Goal: Browse casually

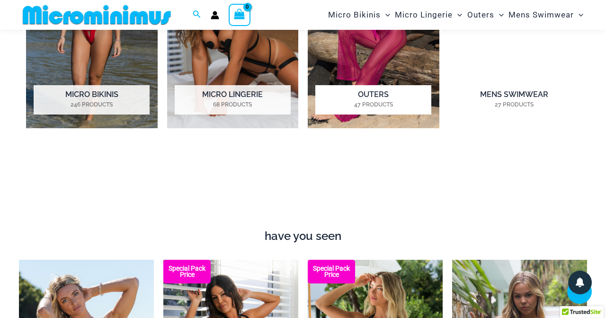
scroll to position [752, 0]
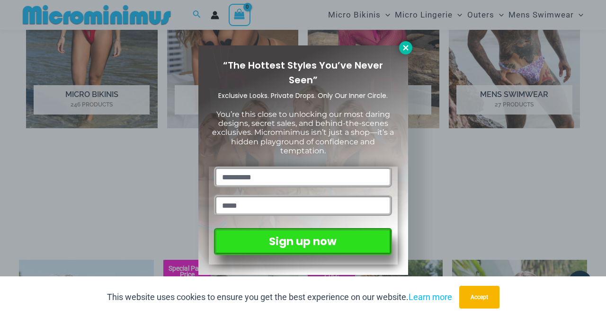
click at [405, 50] on icon at bounding box center [405, 48] width 9 height 9
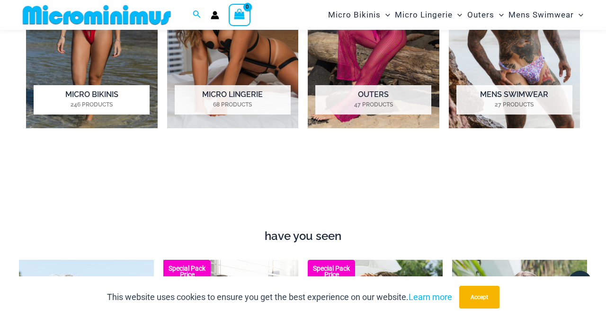
click at [100, 105] on mark "246 Products" at bounding box center [92, 104] width 116 height 9
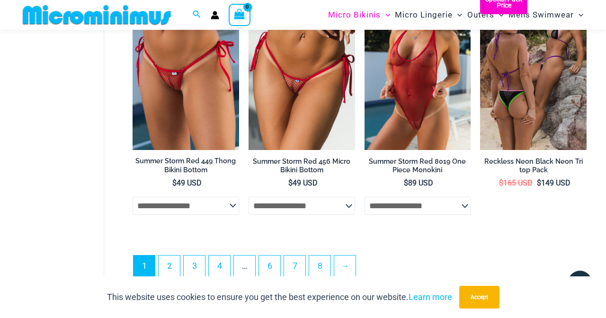
scroll to position [2119, 0]
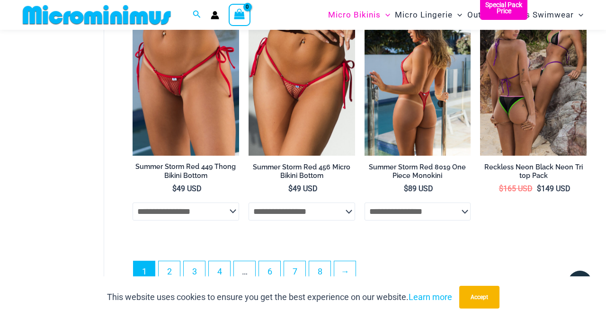
click at [417, 96] on img at bounding box center [417, 75] width 106 height 159
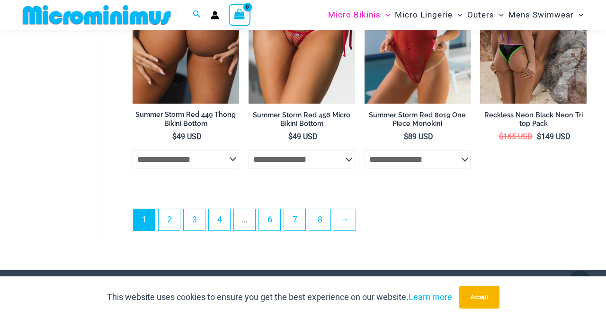
scroll to position [2196, 0]
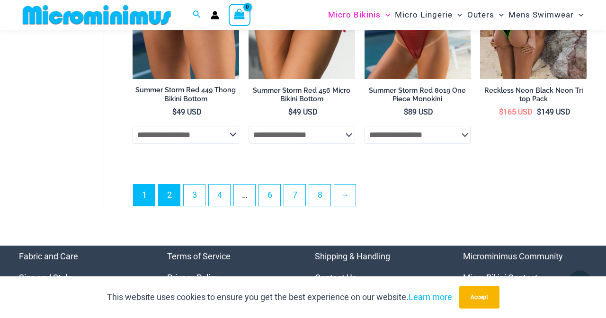
click at [170, 186] on link "2" at bounding box center [168, 195] width 21 height 21
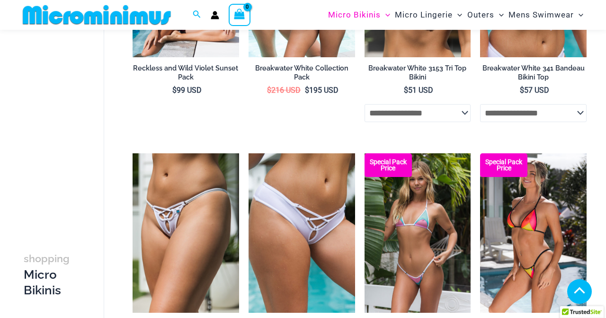
scroll to position [1087, 0]
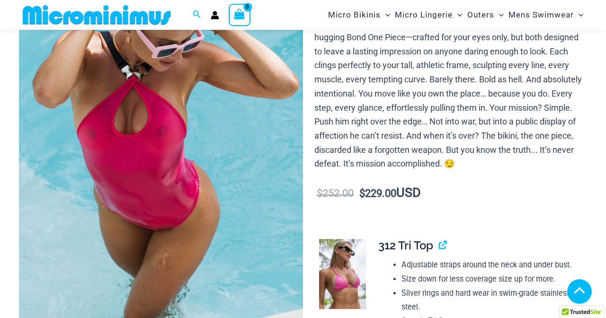
scroll to position [477, 0]
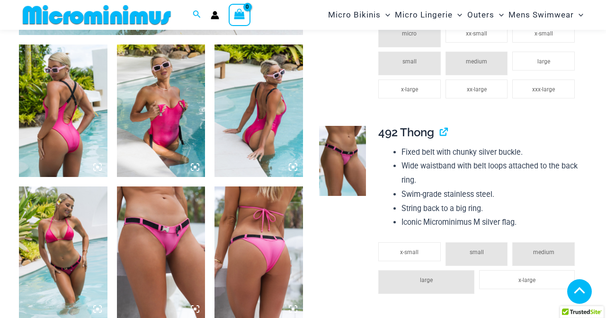
click at [167, 116] on img at bounding box center [161, 110] width 88 height 132
click at [161, 108] on img at bounding box center [161, 110] width 88 height 132
click at [195, 166] on icon at bounding box center [194, 167] width 3 height 3
click at [181, 135] on img at bounding box center [161, 110] width 88 height 132
click at [176, 119] on img at bounding box center [161, 110] width 88 height 132
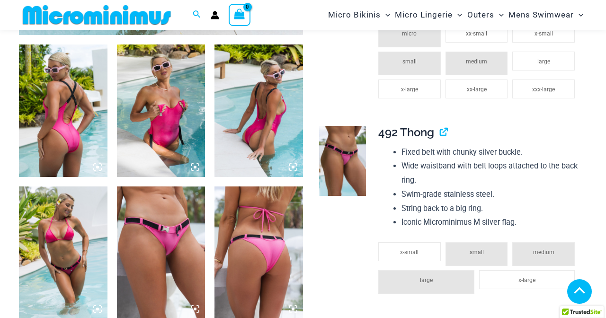
click at [176, 119] on img at bounding box center [161, 110] width 88 height 132
click at [167, 114] on img at bounding box center [161, 110] width 88 height 132
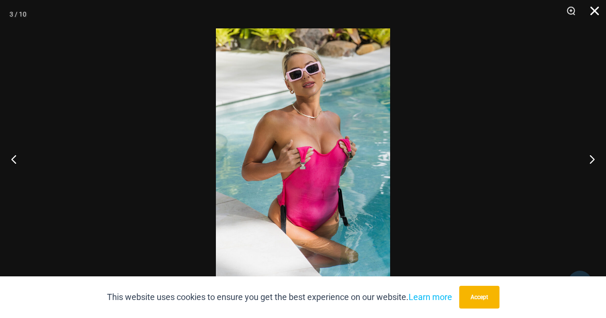
click at [594, 10] on button "Close" at bounding box center [591, 14] width 24 height 28
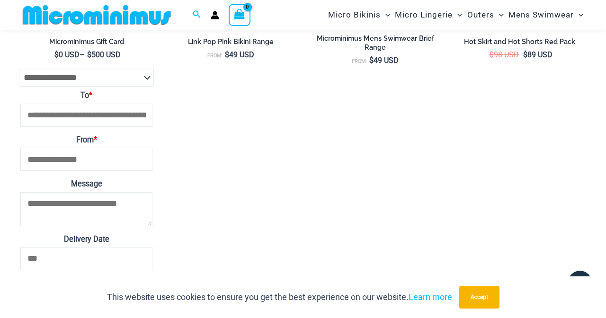
scroll to position [3143, 0]
